Goal: Task Accomplishment & Management: Use online tool/utility

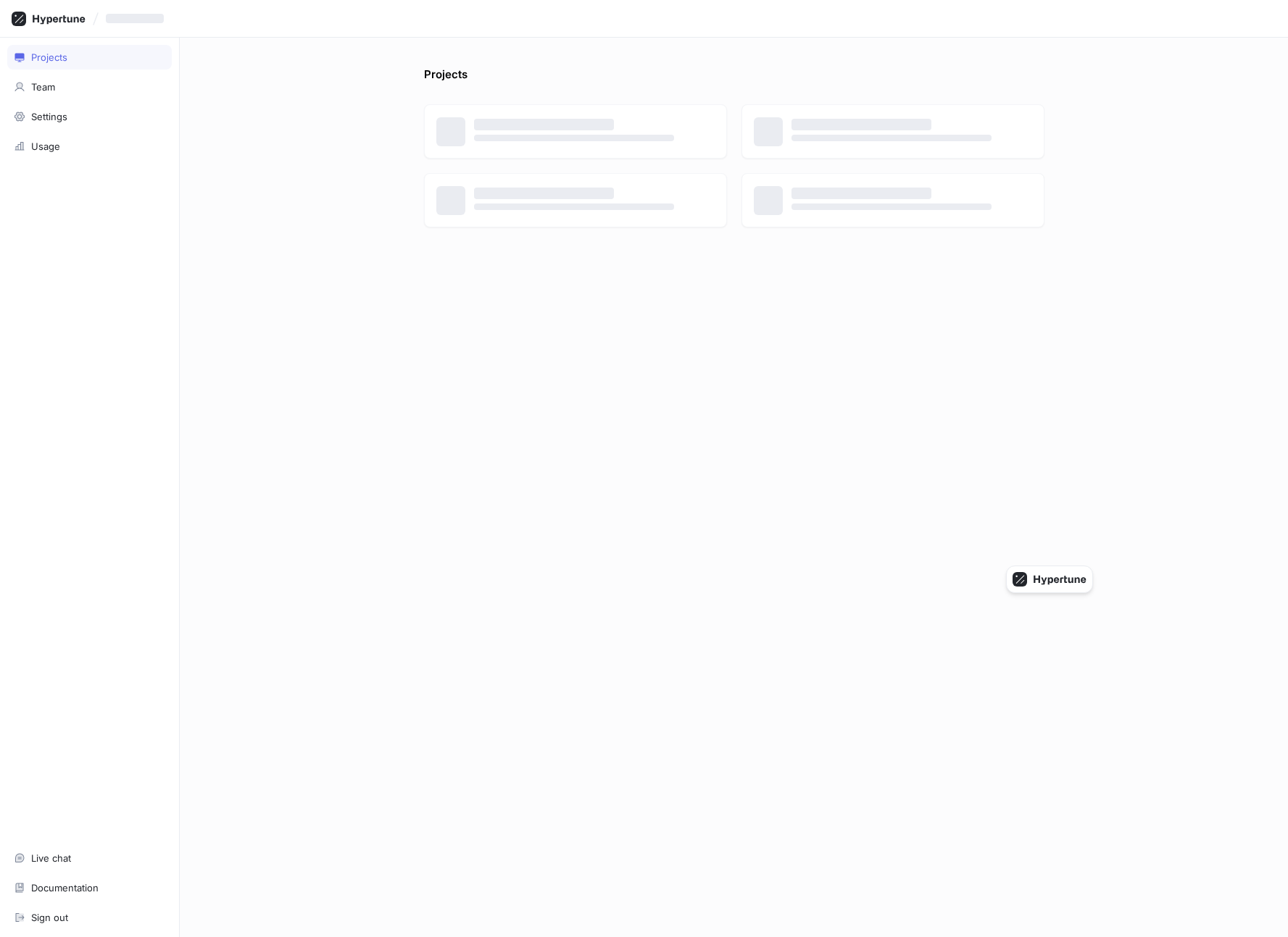
click at [572, 71] on div "Projects" at bounding box center [734, 79] width 620 height 23
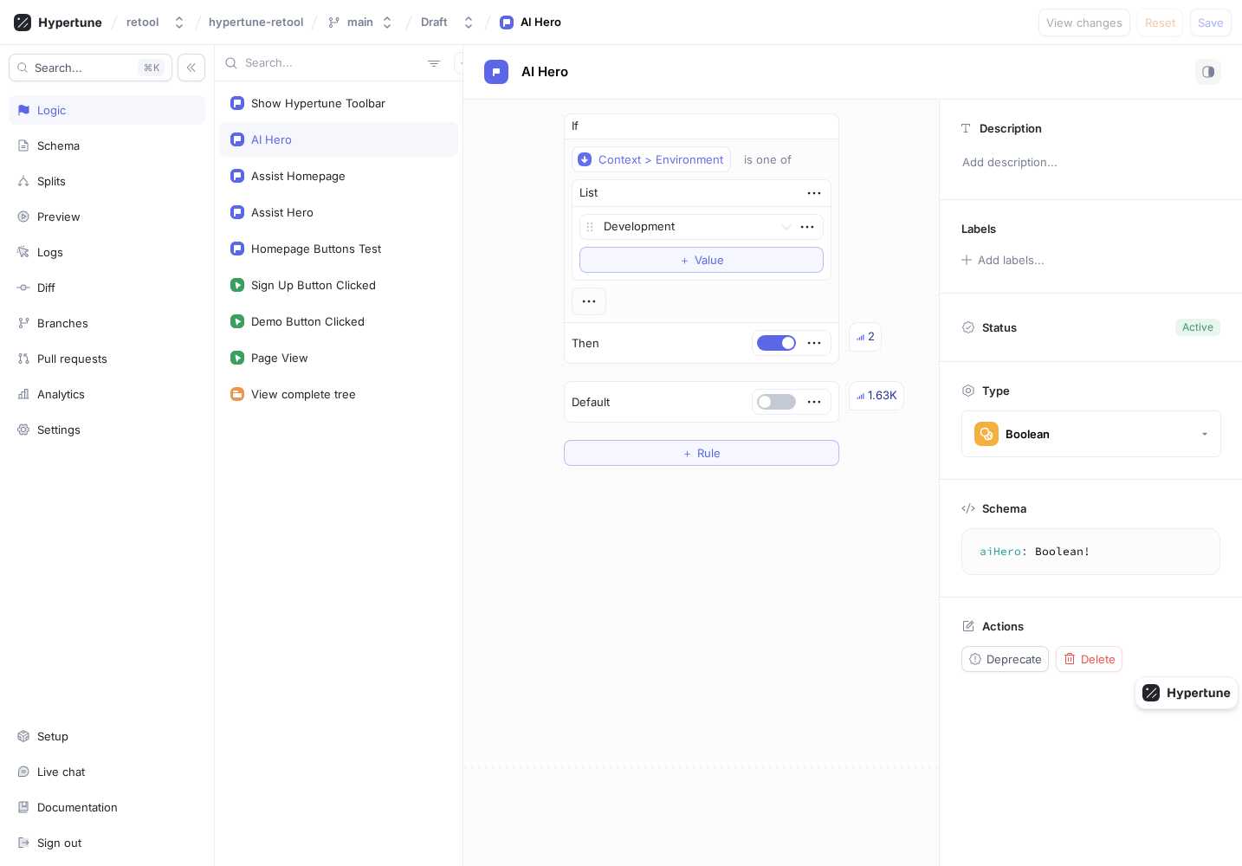
click at [820, 37] on div "retool hypertune-retool main Draft AI Hero View changes Reset Save" at bounding box center [621, 22] width 1242 height 45
click at [139, 23] on div "retool" at bounding box center [142, 22] width 32 height 15
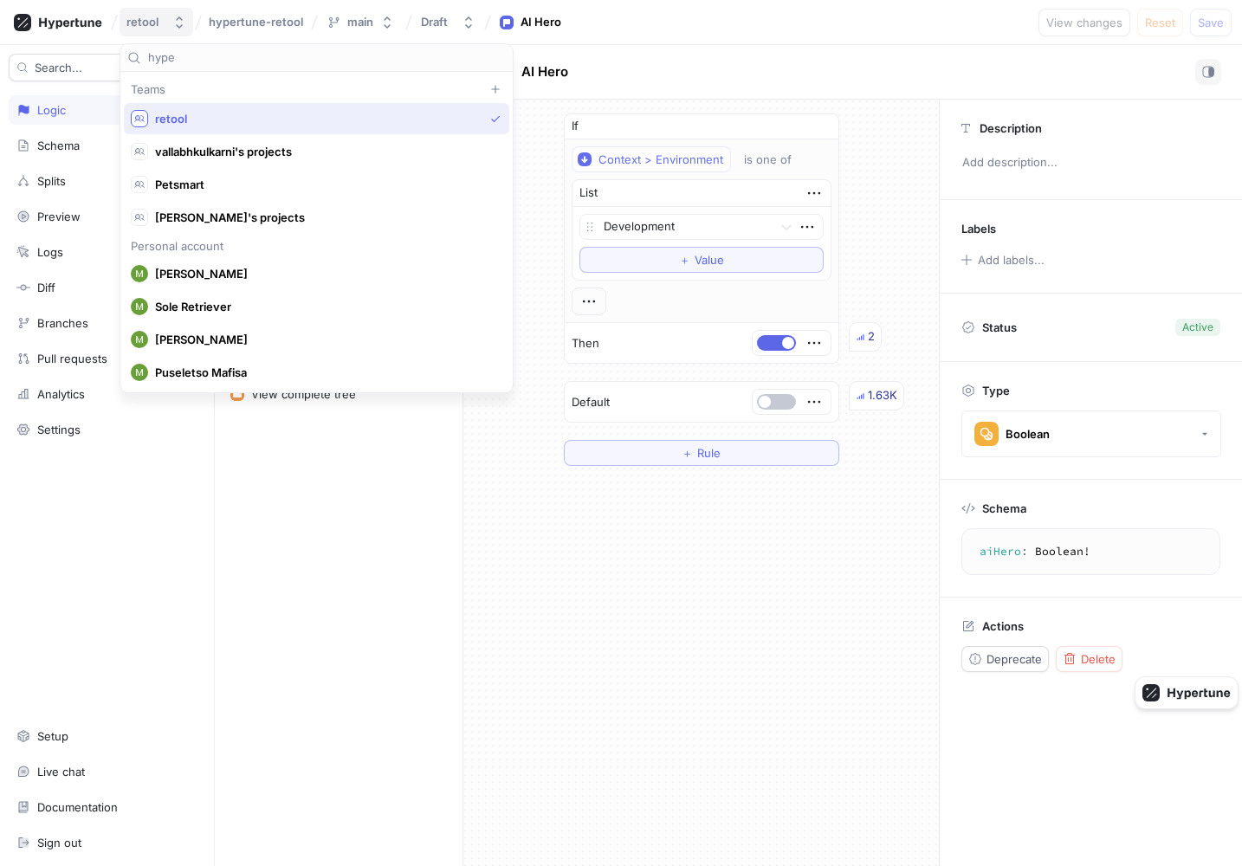
type input "hyper"
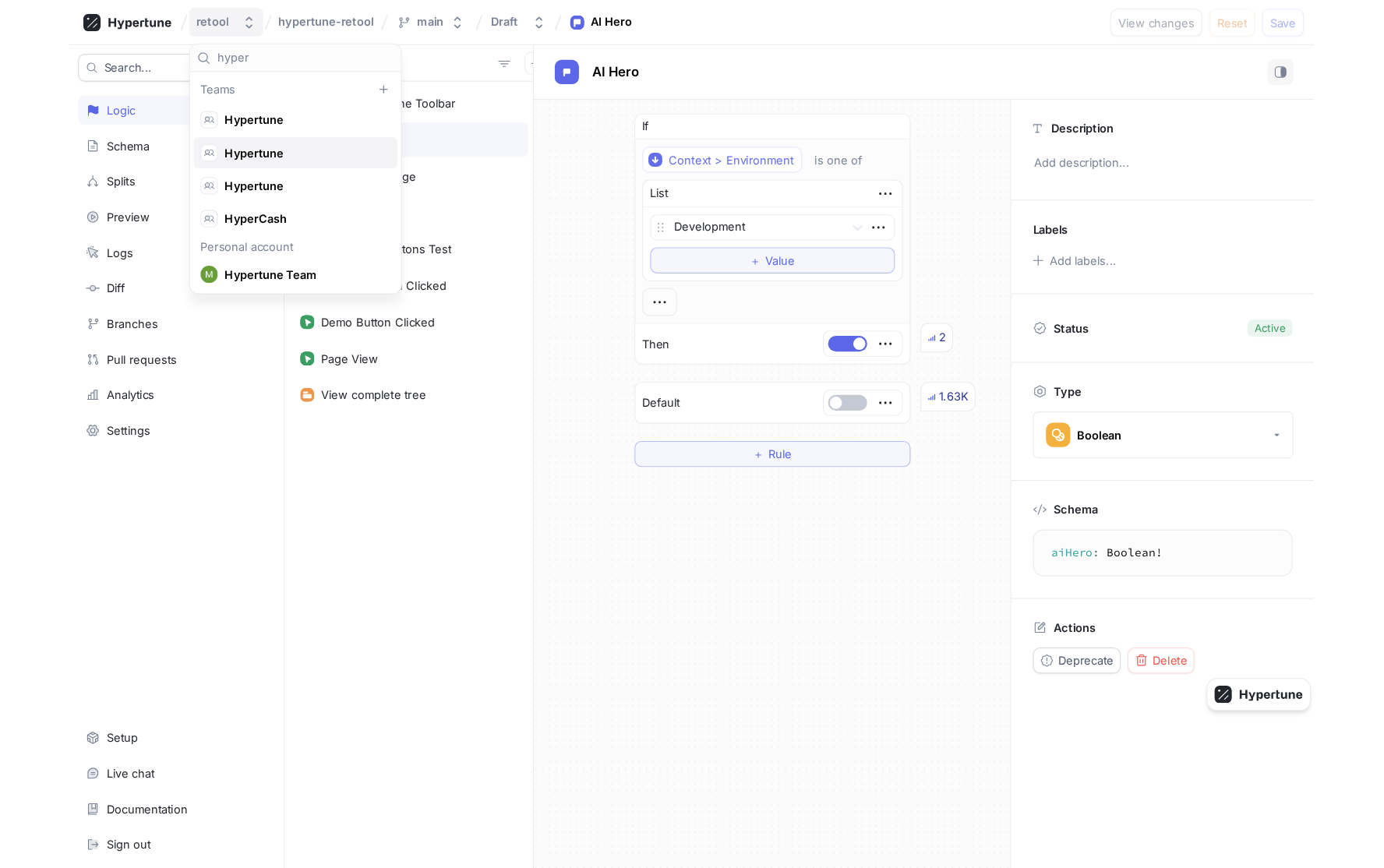
scroll to position [73, 0]
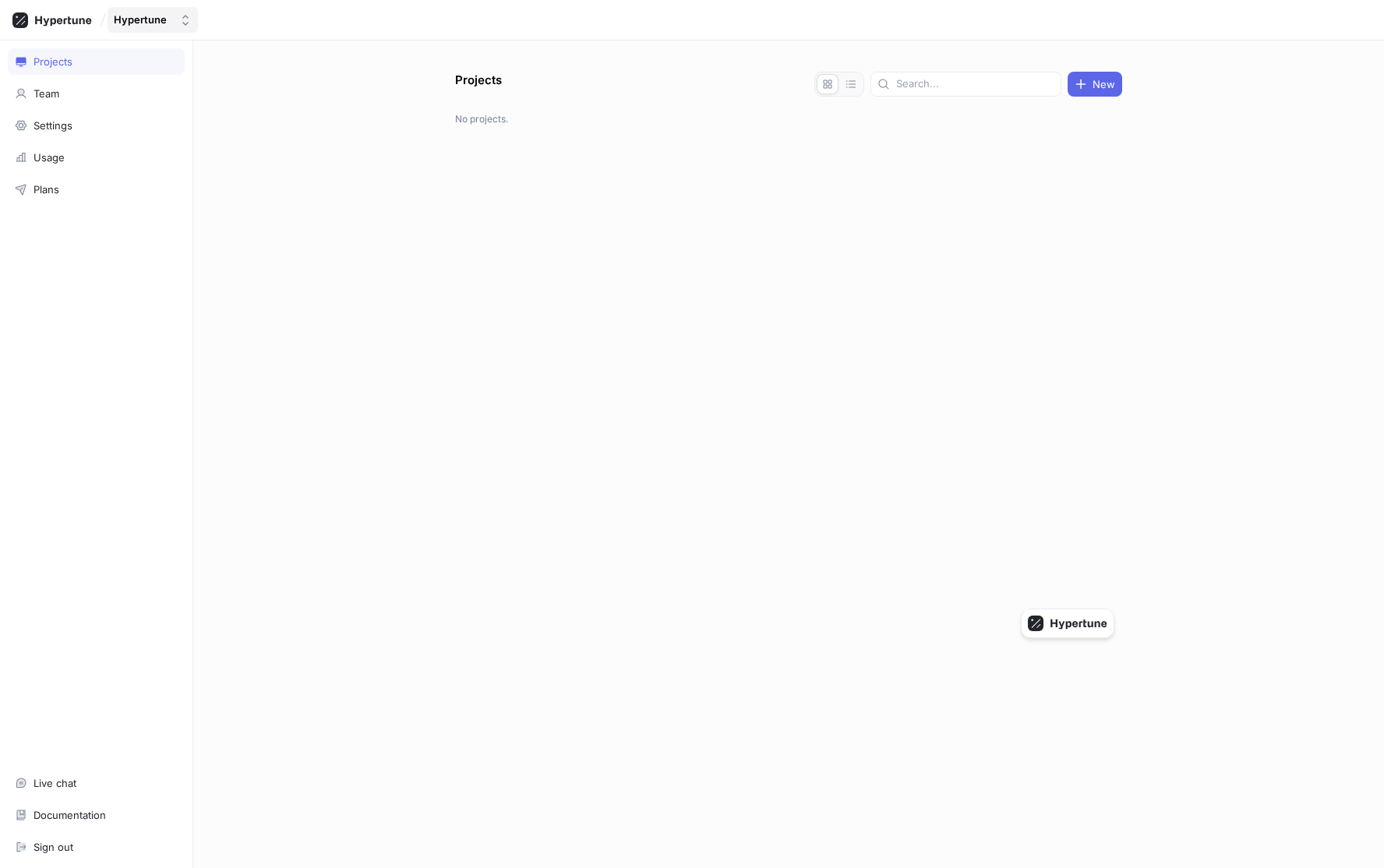
click at [157, 24] on div "Hypertune" at bounding box center [139, 20] width 53 height 13
type input "hypertune"
click at [168, 174] on div "Hypertune" at bounding box center [202, 166] width 183 height 28
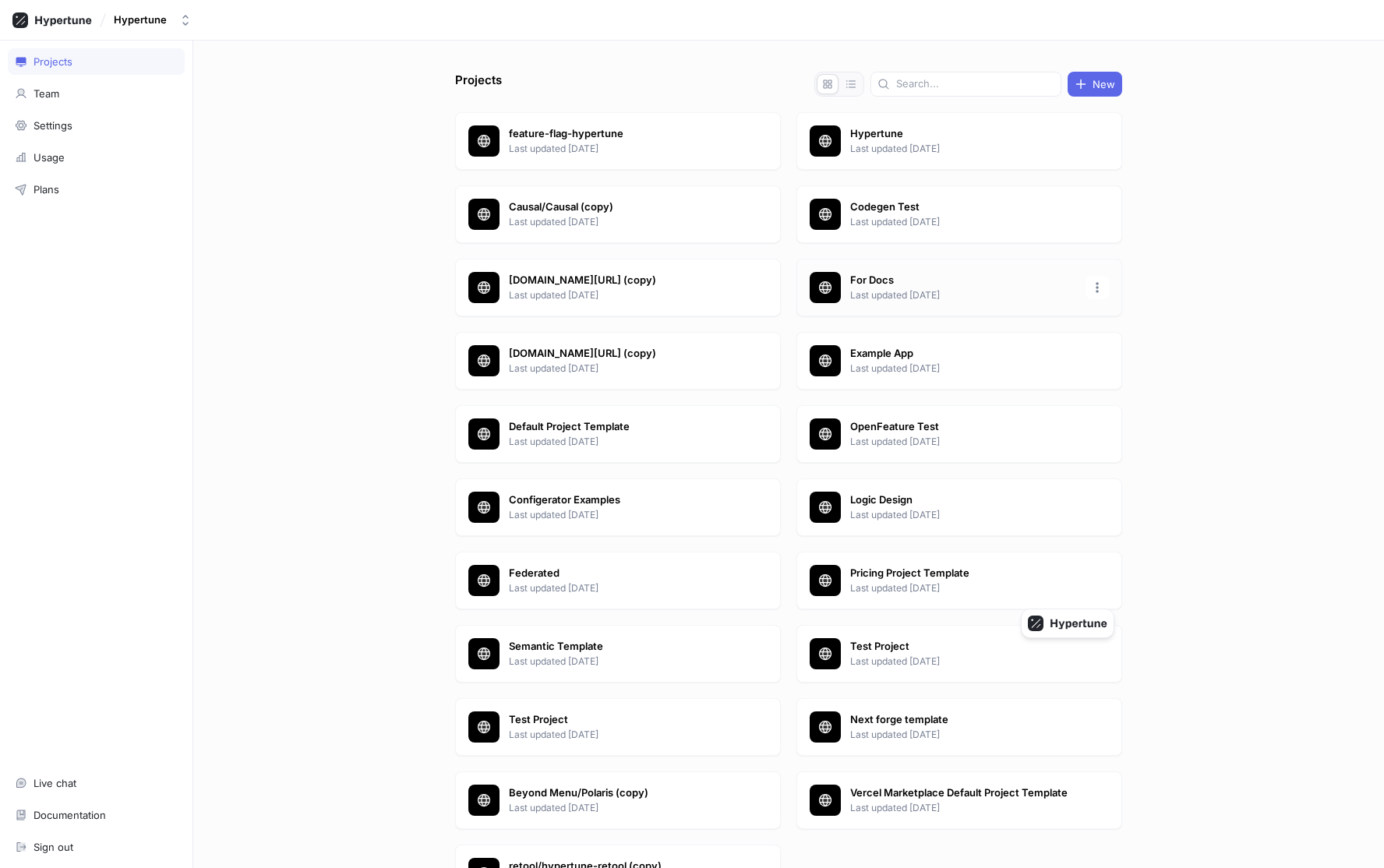
click at [911, 288] on p "Last updated [DATE]" at bounding box center [963, 295] width 226 height 14
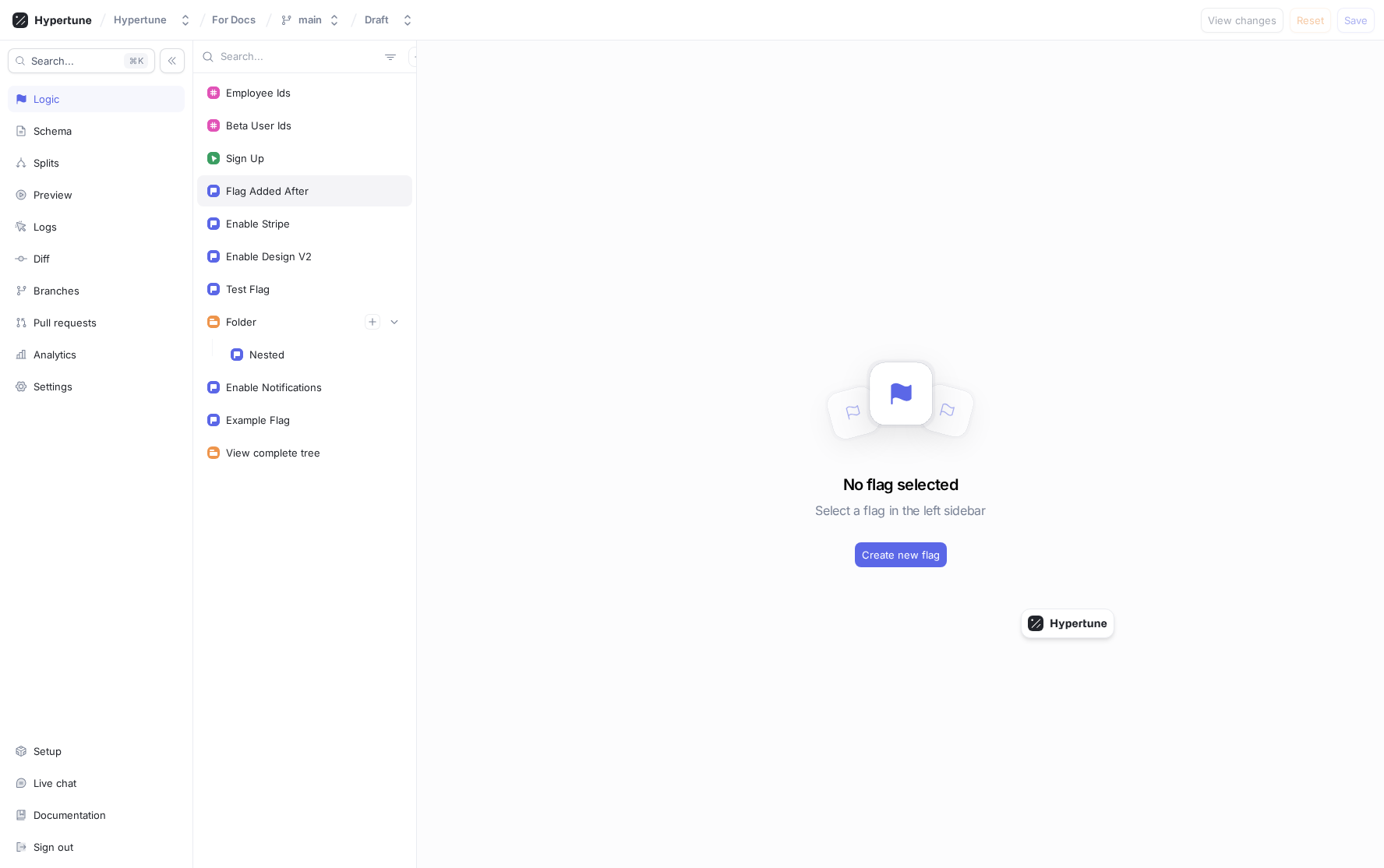
click at [322, 175] on div "Flag Added After" at bounding box center [304, 191] width 215 height 31
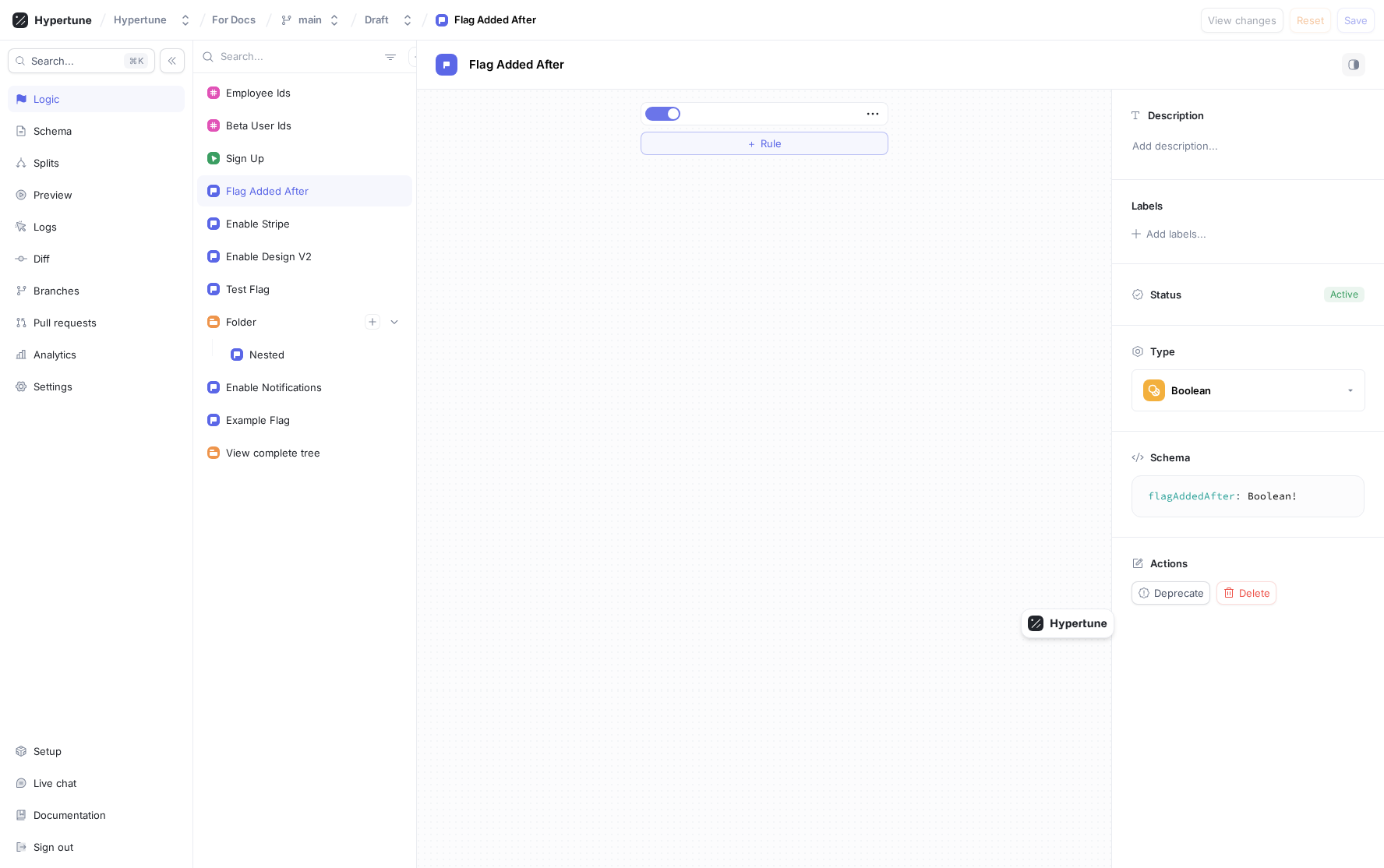
click at [670, 111] on span "button" at bounding box center [673, 113] width 11 height 11
click at [1117, 26] on button "Save" at bounding box center [1356, 21] width 38 height 25
